Goal: Task Accomplishment & Management: Complete application form

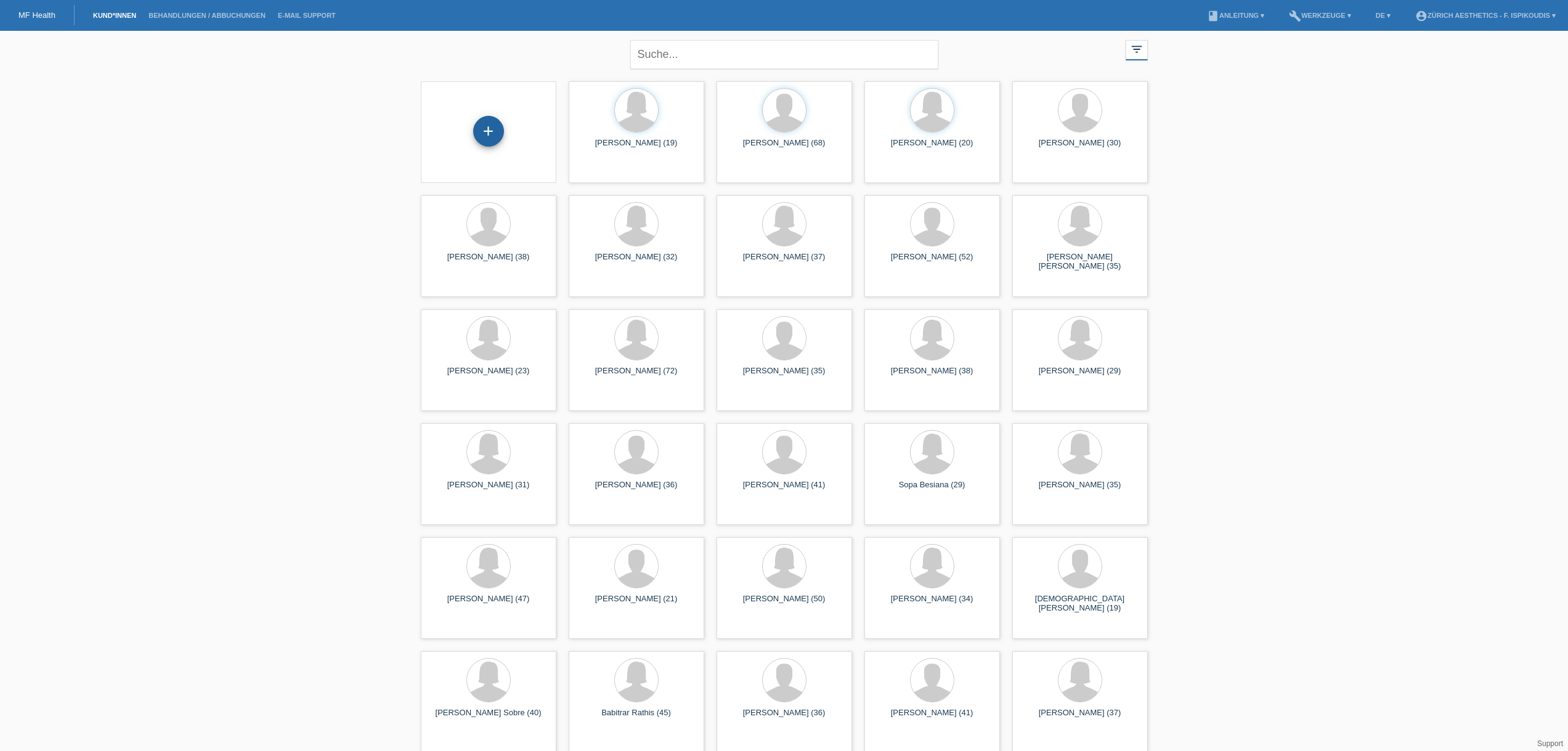
click at [487, 135] on div "+" at bounding box center [488, 131] width 31 height 31
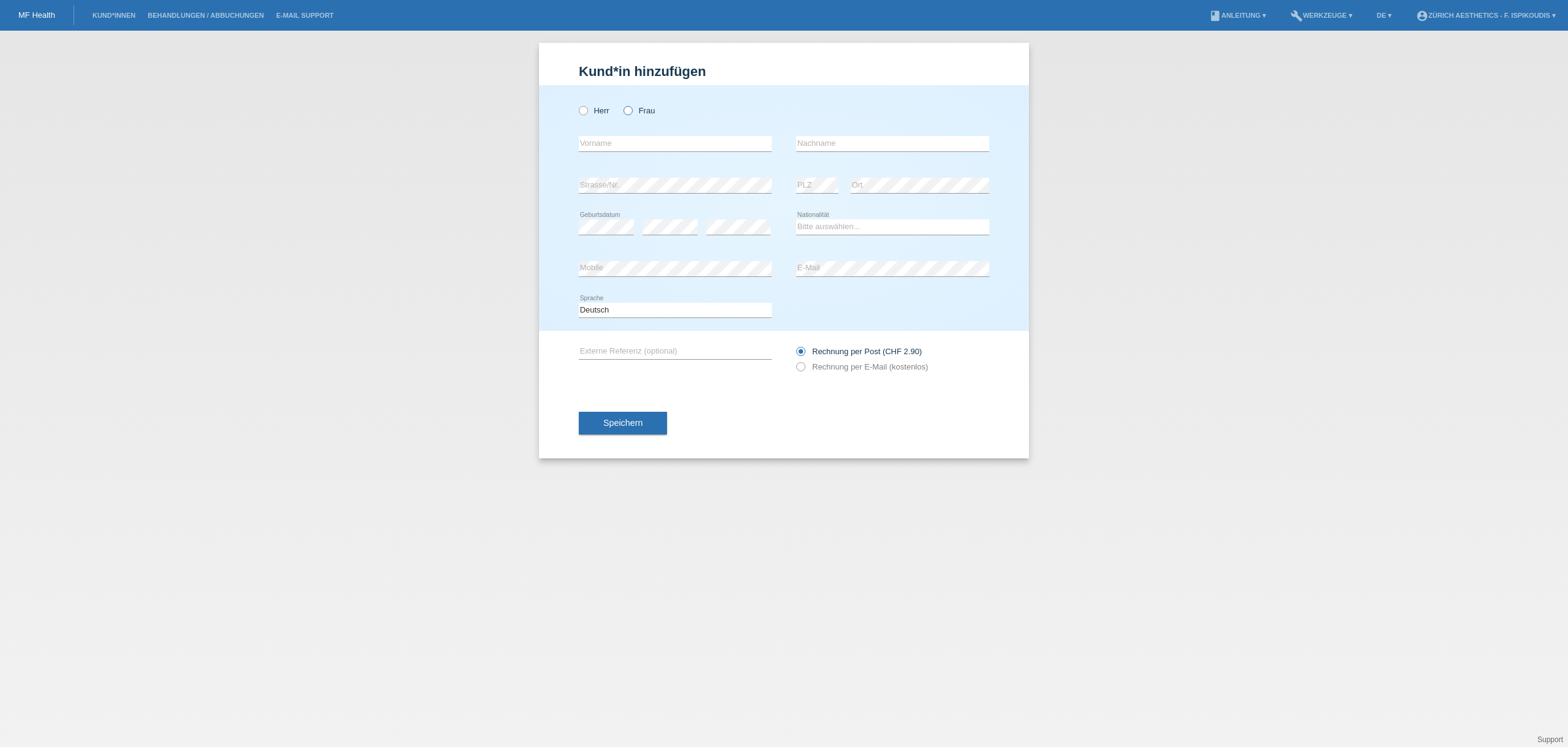
click at [644, 112] on label "Frau" at bounding box center [639, 111] width 31 height 9
click at [631, 112] on input "Frau" at bounding box center [628, 110] width 8 height 8
radio input "true"
click at [636, 131] on div "error Vorname" at bounding box center [675, 144] width 193 height 41
click at [636, 135] on div "error Vorname" at bounding box center [675, 144] width 193 height 41
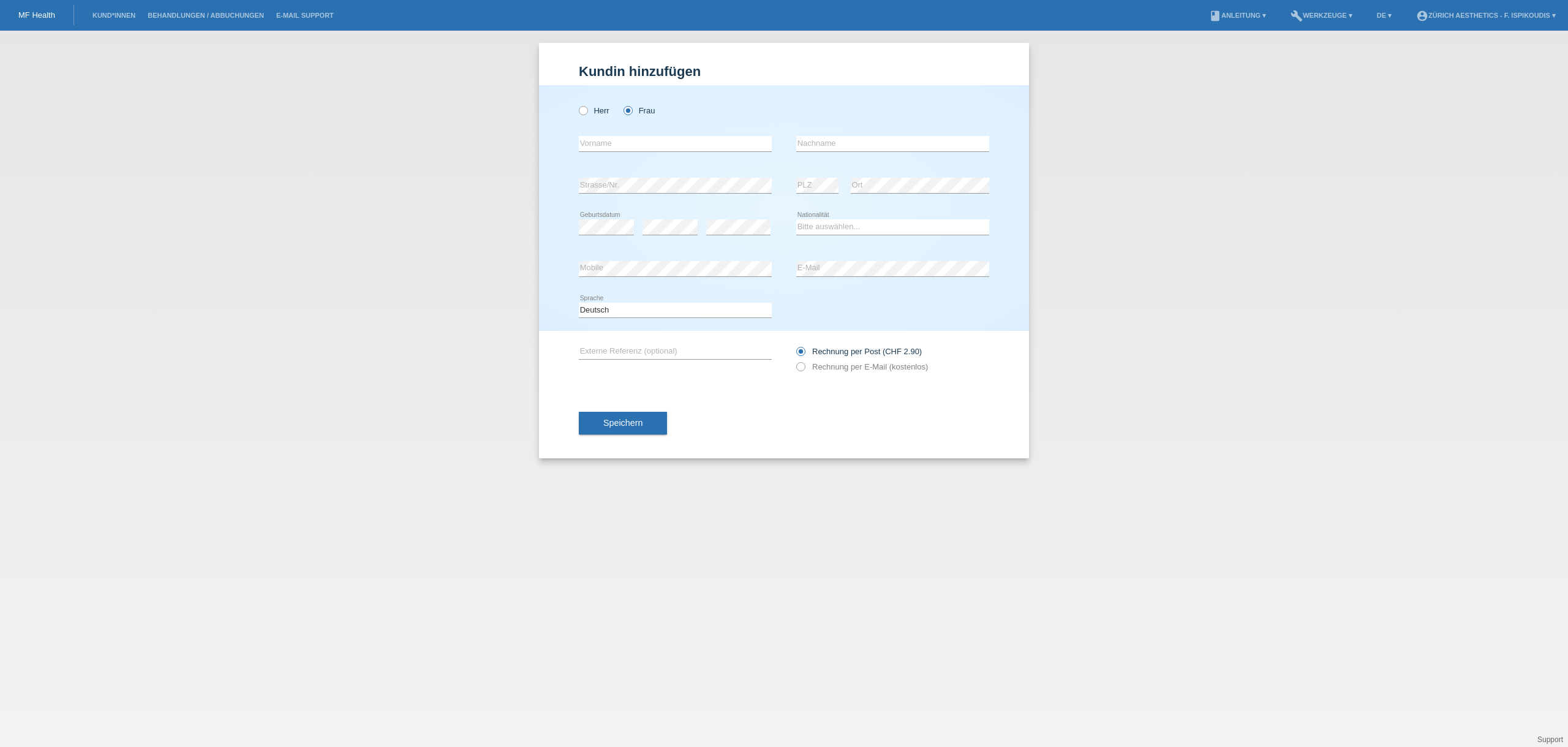
click at [636, 135] on div "error Vorname" at bounding box center [675, 144] width 193 height 41
click at [636, 138] on input "text" at bounding box center [675, 144] width 193 height 15
type input "Maryama"
type input "B"
type input "Ibrahim"
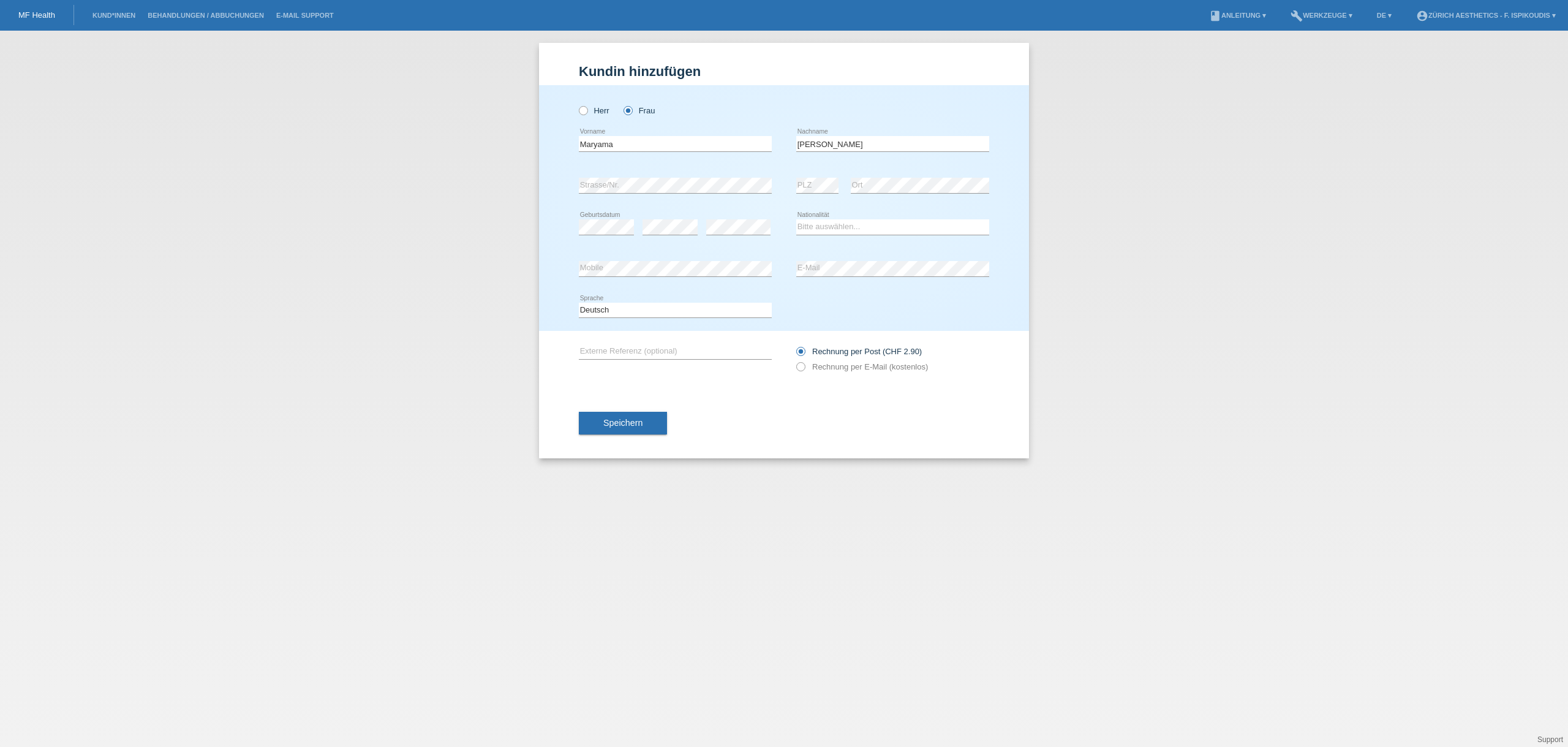
click at [610, 174] on div "error Strasse/Nr." at bounding box center [675, 186] width 193 height 41
click at [849, 223] on select "Bitte auswählen... Schweiz Deutschland Liechtenstein Österreich ------------ Af…" at bounding box center [892, 226] width 193 height 15
select select "CH"
click at [796, 219] on select "Bitte auswählen... Schweiz Deutschland Liechtenstein Österreich ------------ Af…" at bounding box center [892, 226] width 193 height 15
click at [818, 370] on label "Rechnung per E-Mail (kostenlos)" at bounding box center [862, 366] width 131 height 9
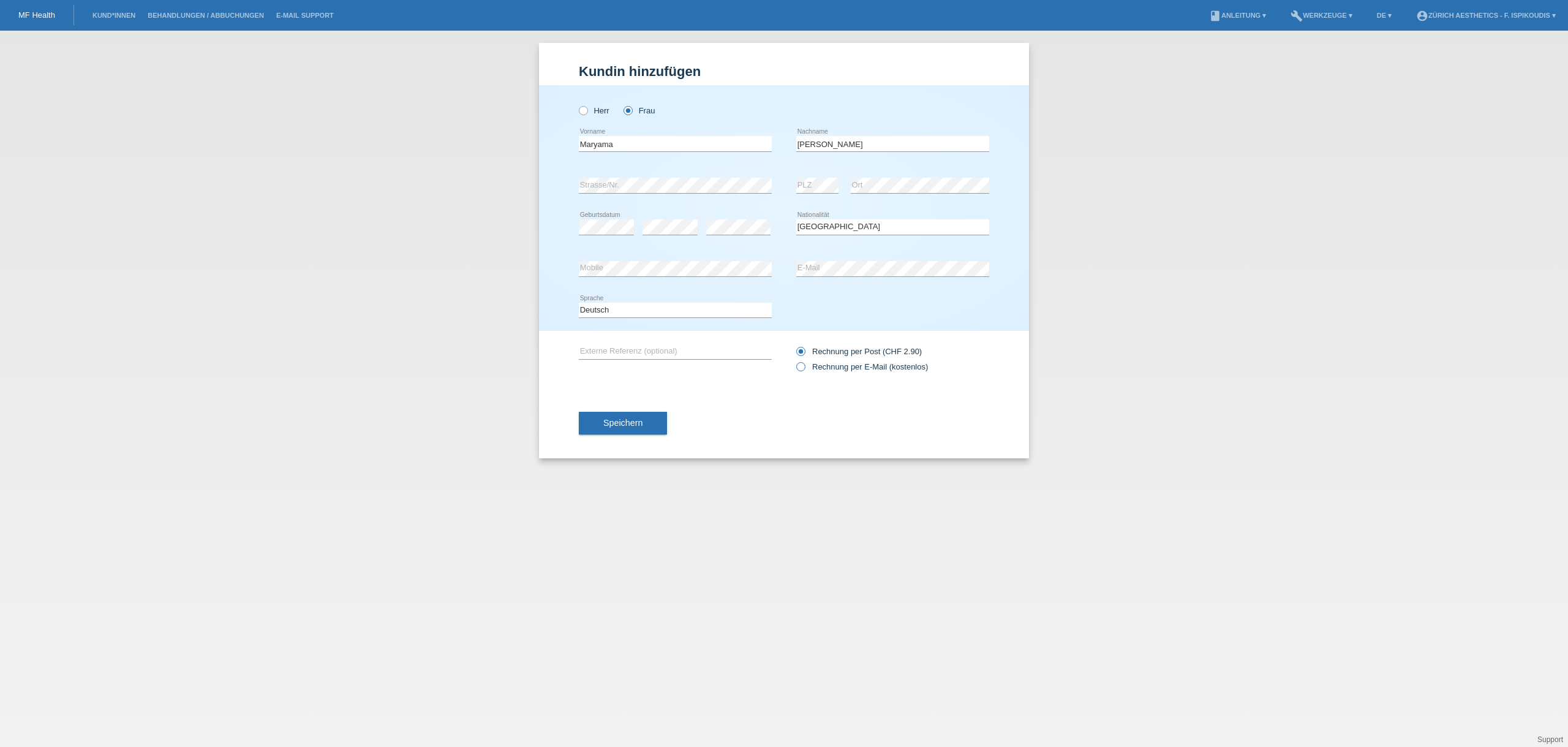
click at [804, 370] on input "Rechnung per E-Mail (kostenlos)" at bounding box center [800, 369] width 8 height 15
radio input "true"
click at [635, 416] on button "Speichern" at bounding box center [622, 423] width 88 height 23
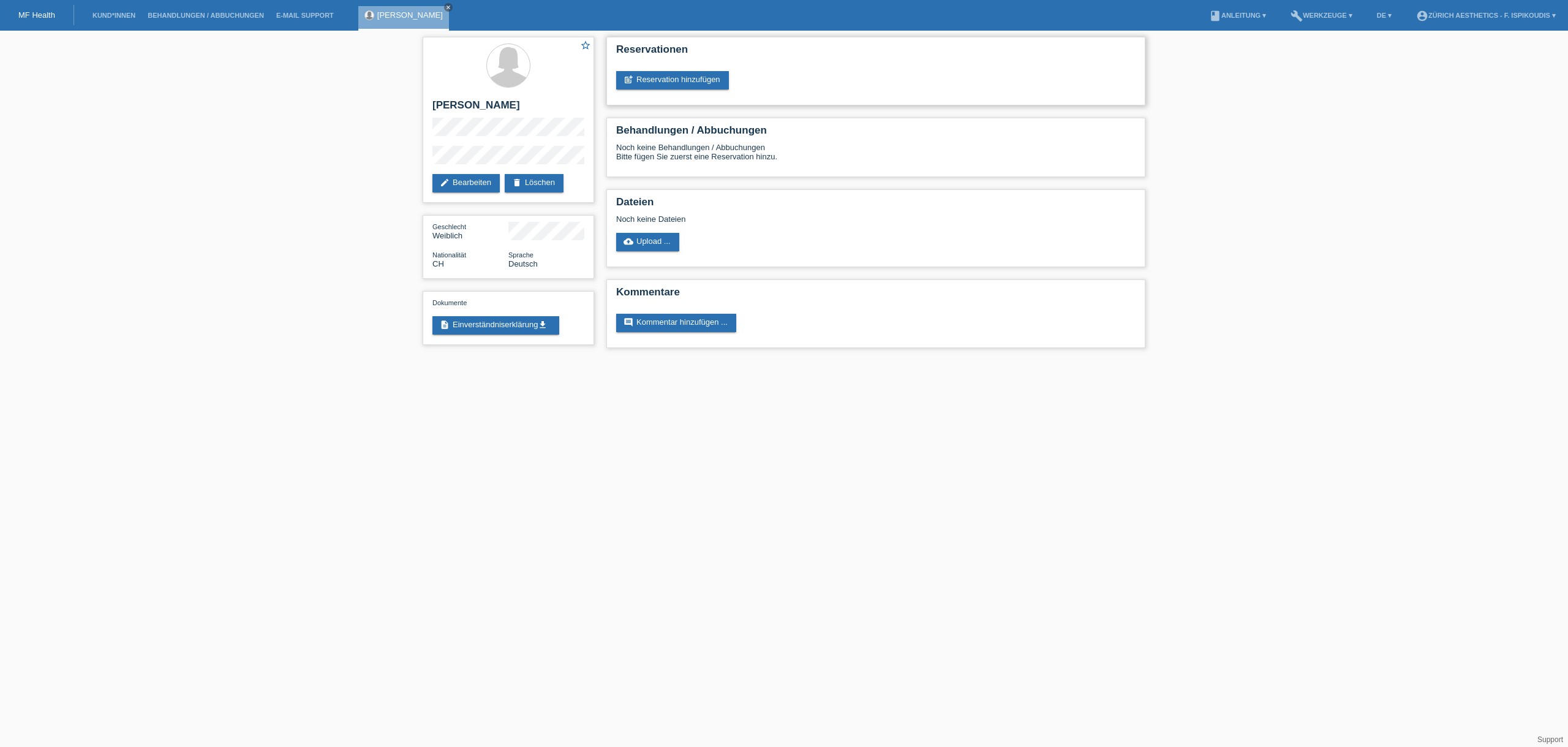
click at [688, 96] on div "Reservationen post_add Reservation hinzufügen" at bounding box center [875, 71] width 539 height 69
click at [687, 82] on link "post_add Reservation hinzufügen" at bounding box center [672, 80] width 112 height 18
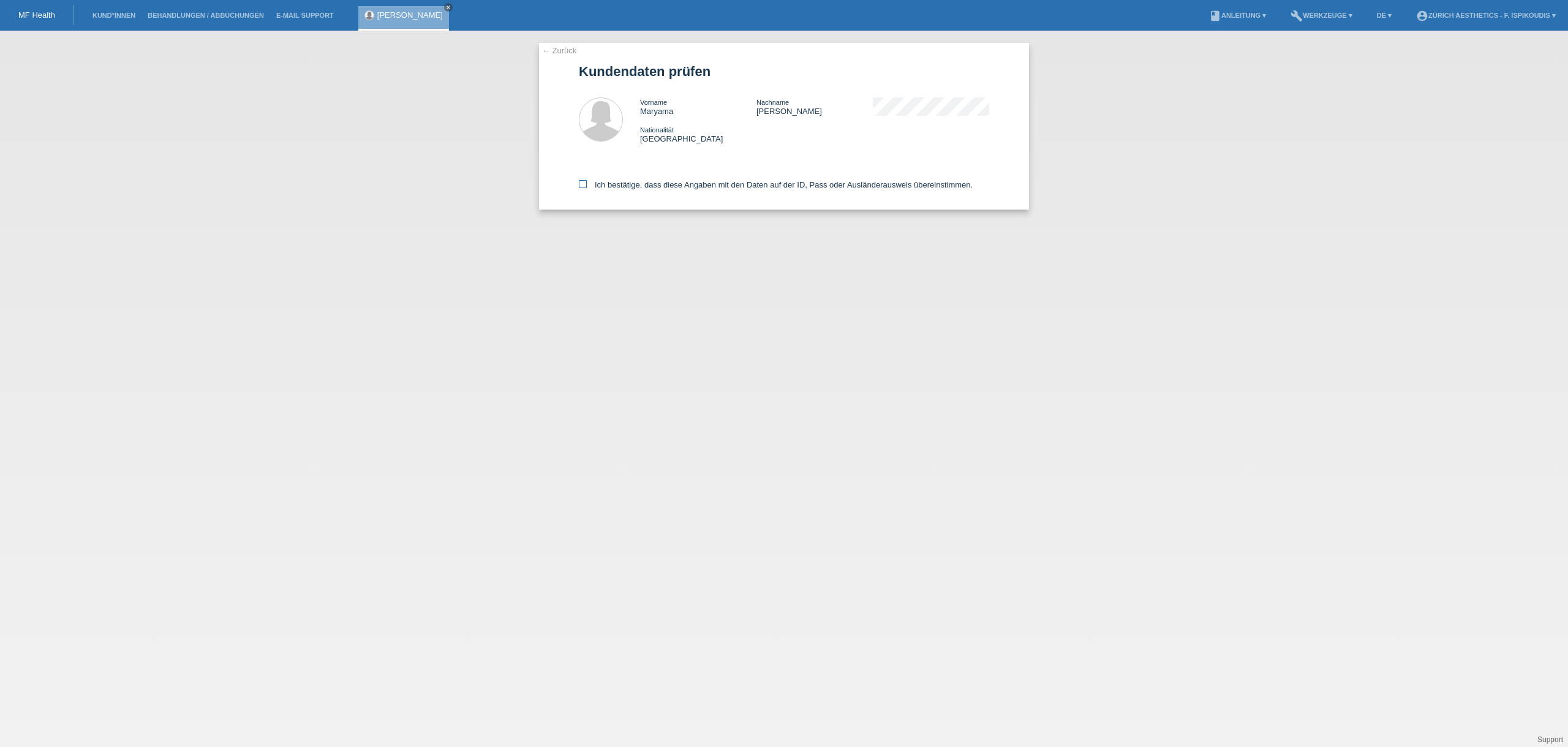
click at [586, 183] on label "Ich bestätige, dass diese Angaben mit den Daten auf der ID, Pass oder Ausländer…" at bounding box center [775, 185] width 394 height 9
click at [586, 183] on input "Ich bestätige, dass diese Angaben mit den Daten auf der ID, Pass oder Ausländer…" at bounding box center [583, 184] width 8 height 8
checkbox input "true"
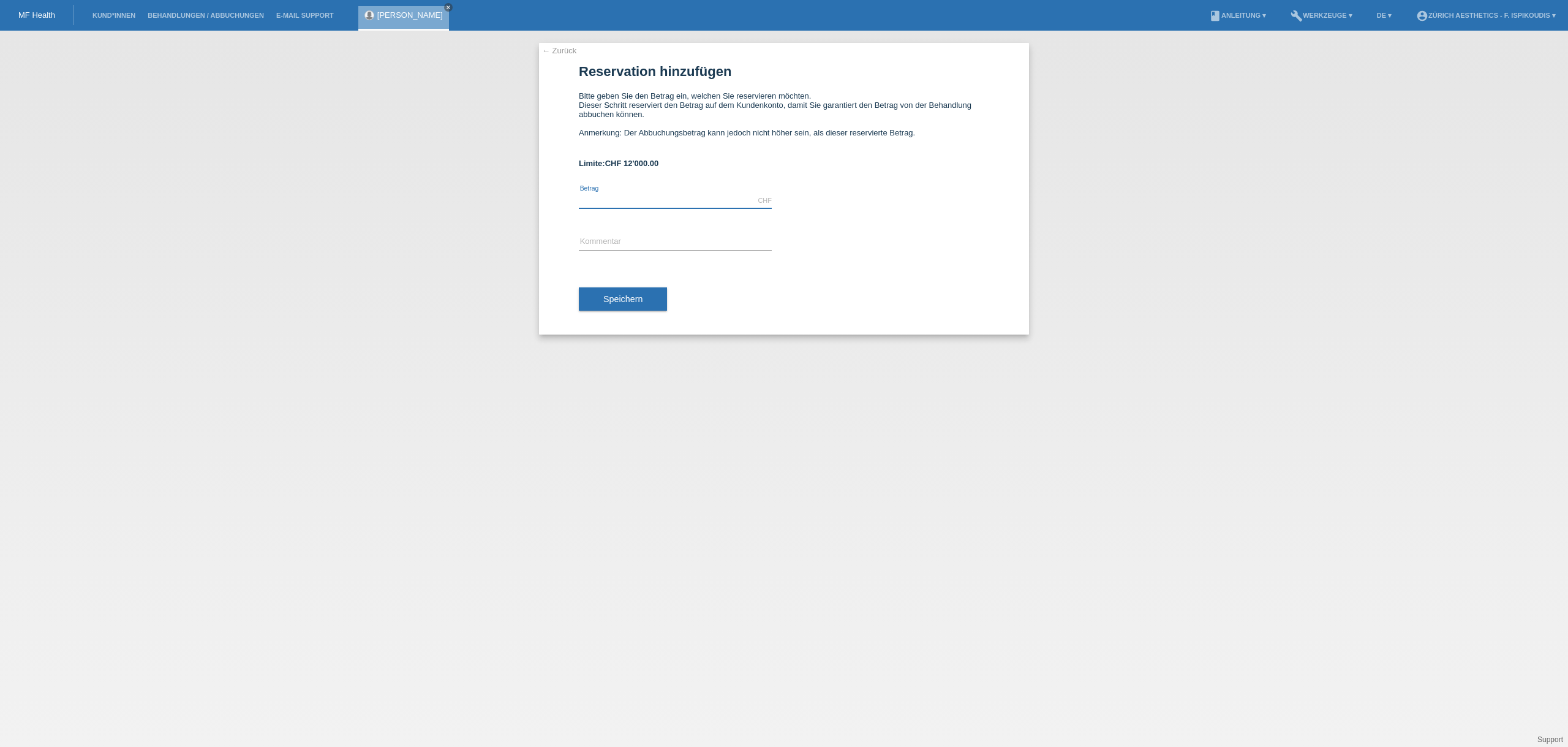
click at [677, 200] on input "text" at bounding box center [675, 200] width 193 height 15
type input "6900.00"
click at [605, 235] on input "text" at bounding box center [675, 242] width 193 height 15
type input "Behandlung Zürich Aesthetics"
click at [639, 301] on span "Speichern" at bounding box center [622, 299] width 39 height 10
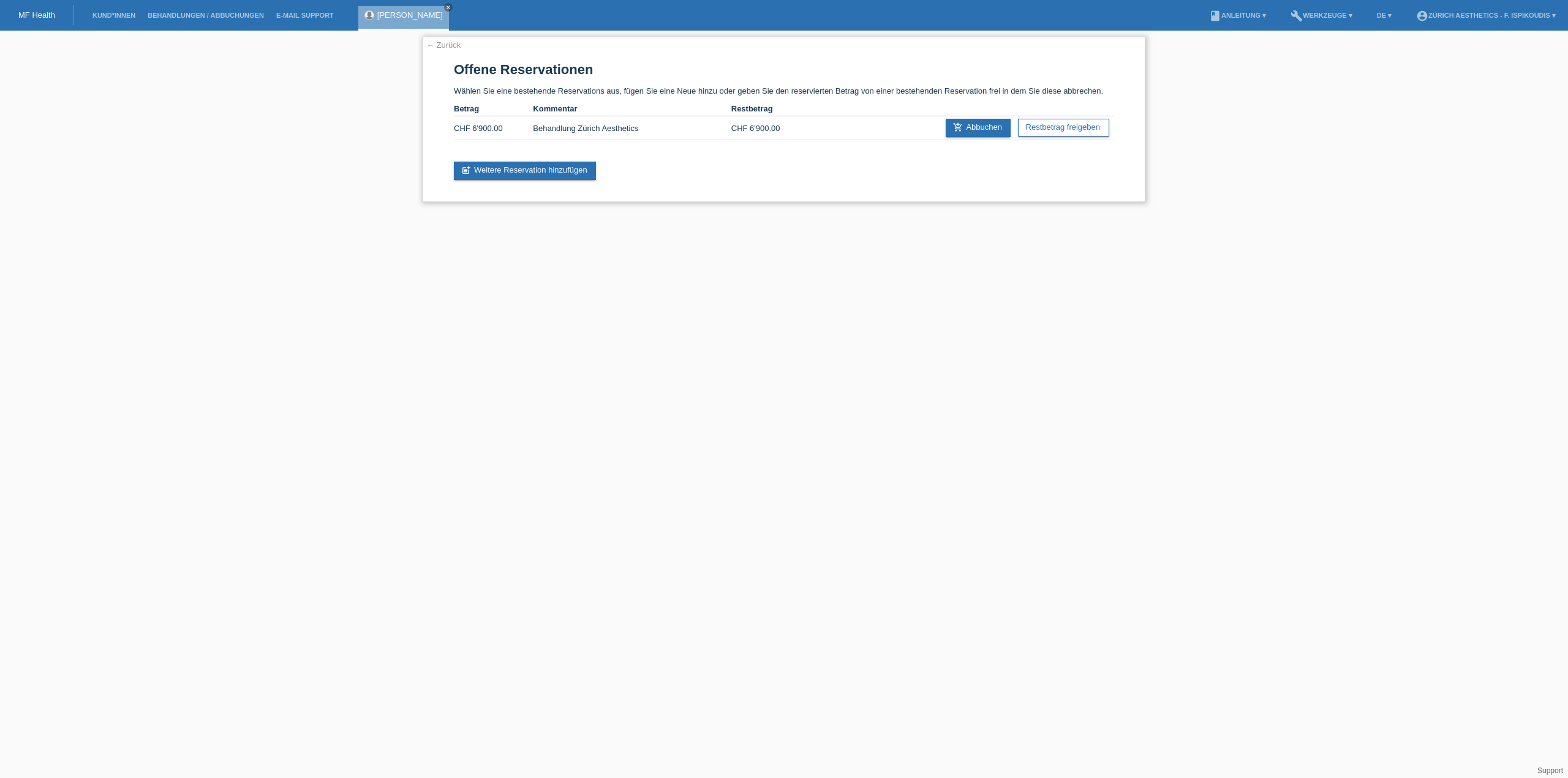
click at [445, 44] on link "← Zurück" at bounding box center [443, 45] width 34 height 9
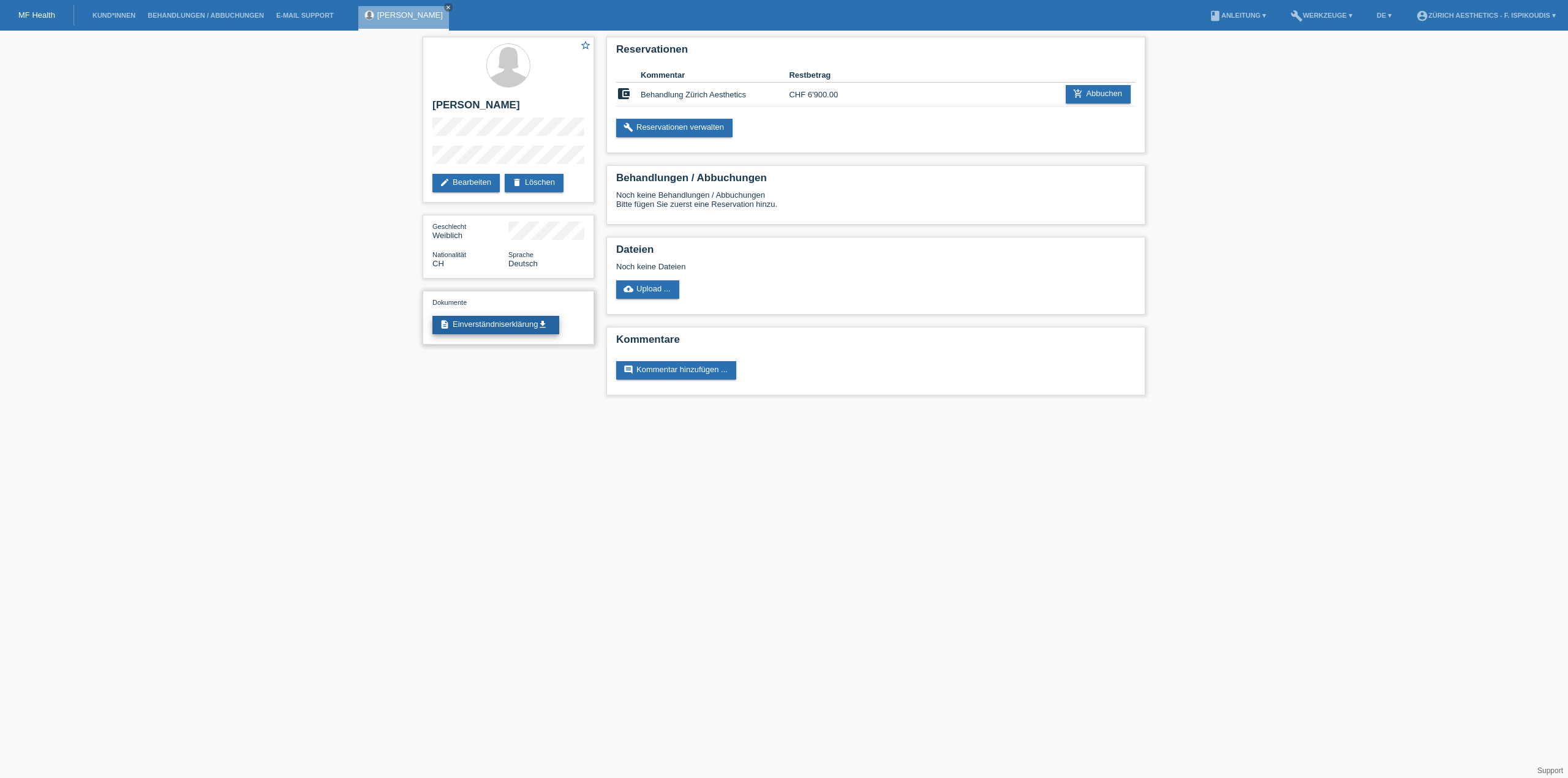
click at [505, 321] on link "description Einverständniserklärung get_app" at bounding box center [496, 325] width 127 height 18
